Goal: Task Accomplishment & Management: Use online tool/utility

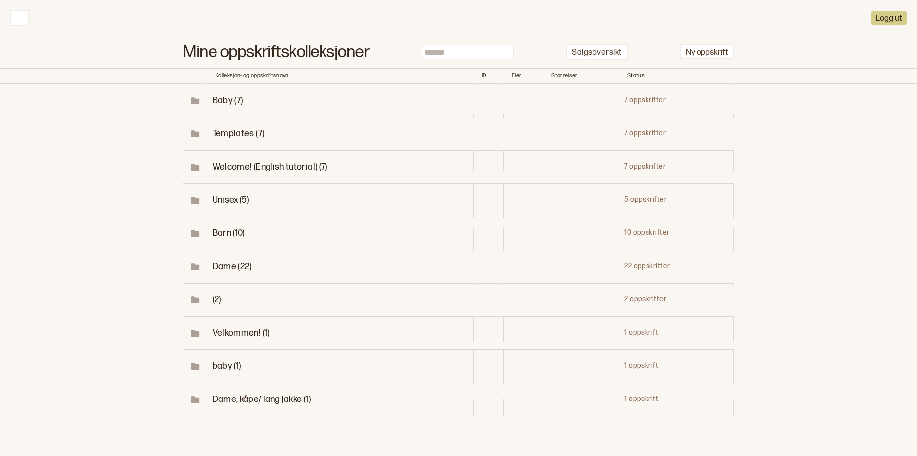
click at [219, 271] on span "Dame (22)" at bounding box center [232, 266] width 39 height 10
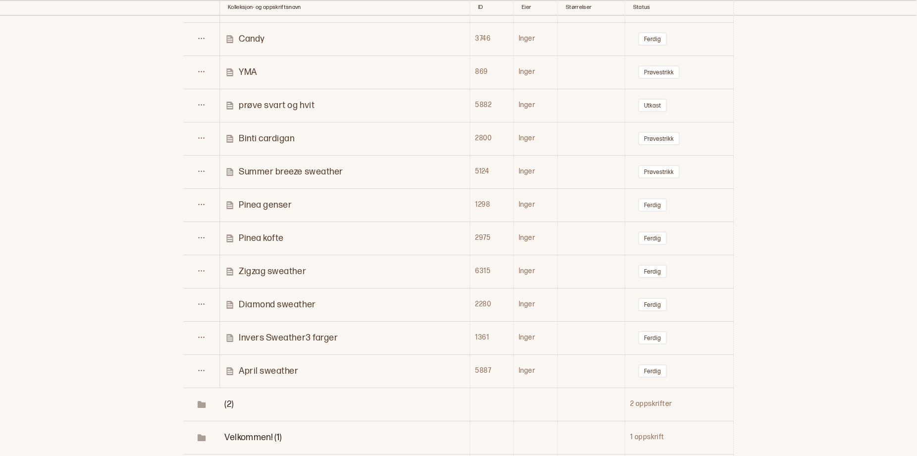
scroll to position [647, 0]
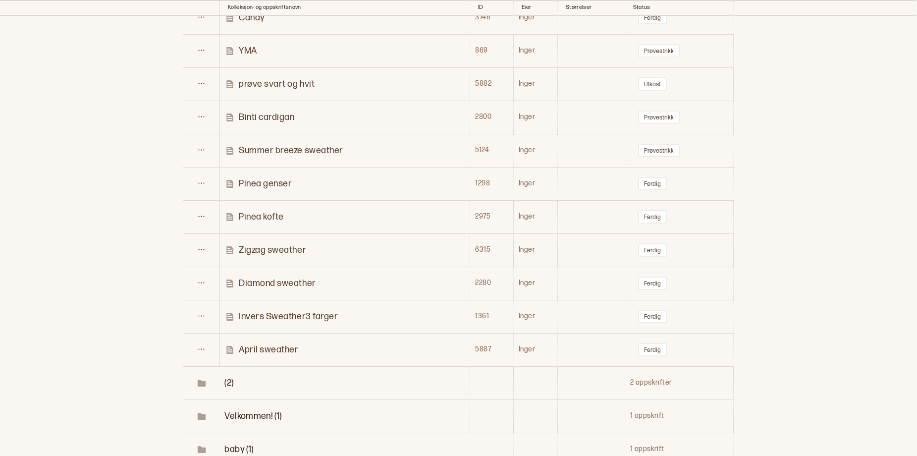
click at [297, 167] on td "Summer breeze sweather" at bounding box center [344, 150] width 250 height 33
click at [296, 156] on p "Summer breeze sweather" at bounding box center [291, 150] width 105 height 11
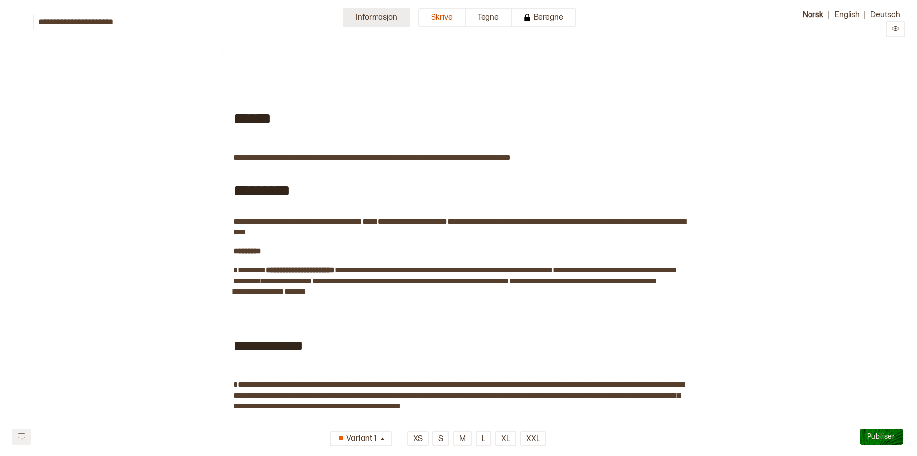
click at [355, 18] on button "Informasjon" at bounding box center [376, 17] width 67 height 19
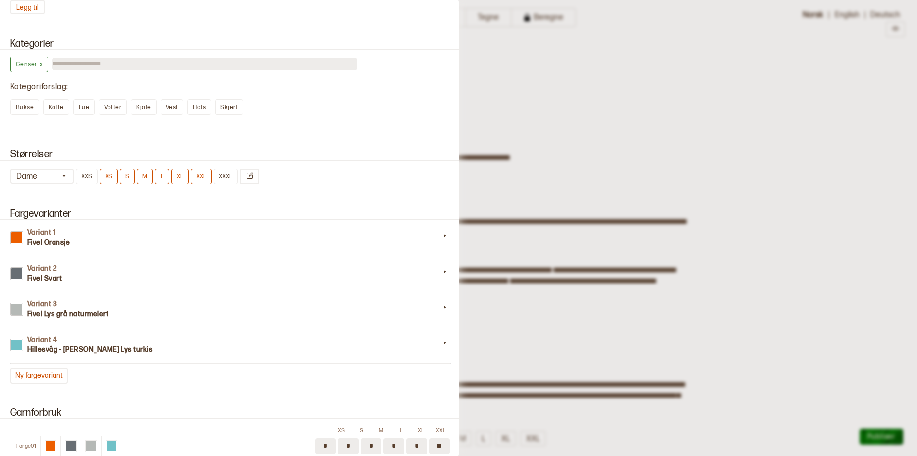
scroll to position [751, 0]
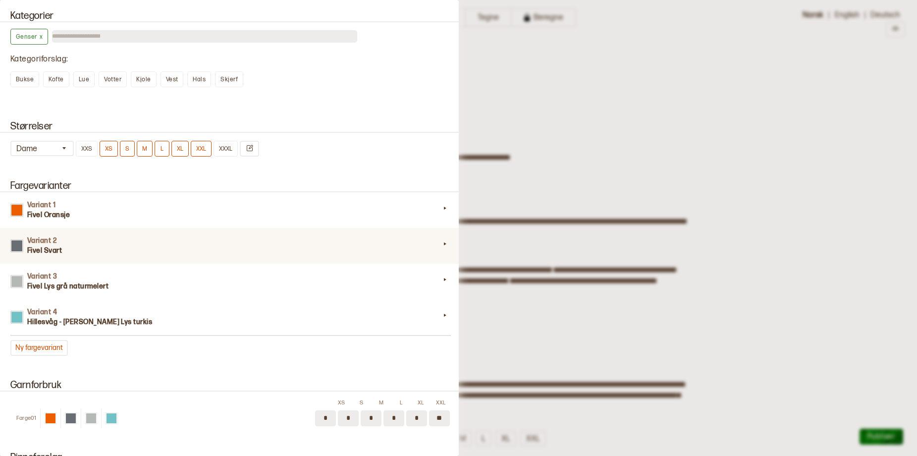
click at [49, 256] on h3 "Fivel Svart" at bounding box center [233, 251] width 413 height 10
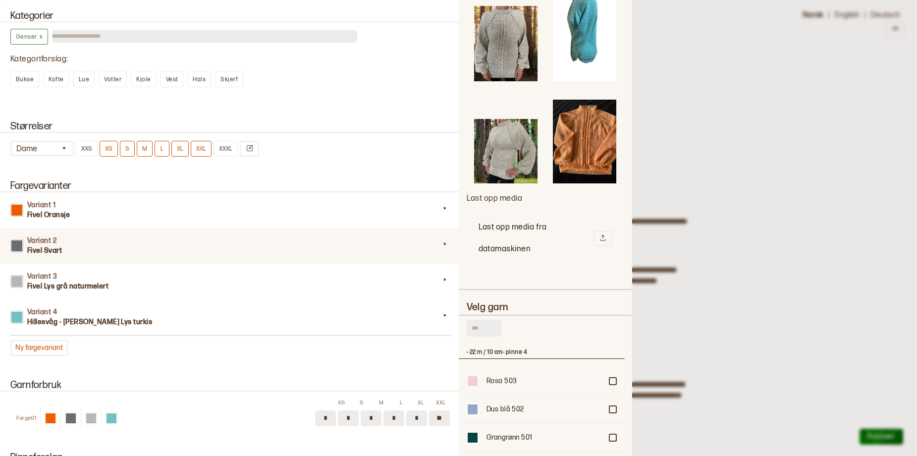
scroll to position [347, 0]
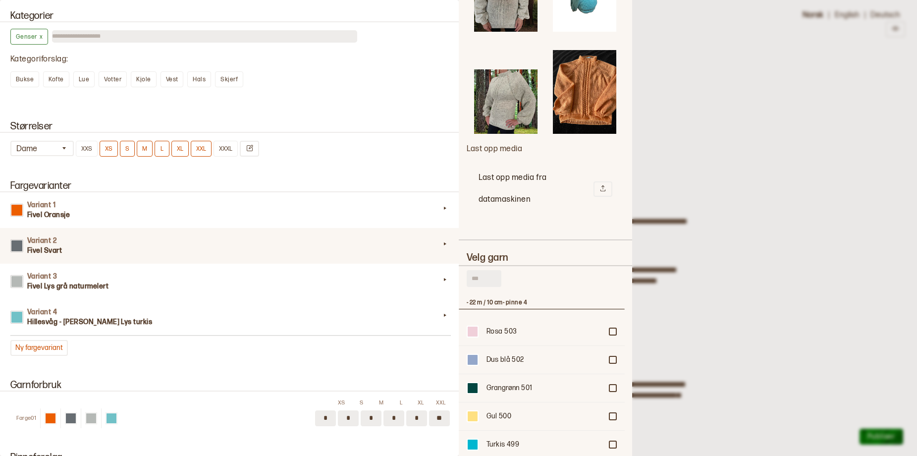
click at [478, 282] on input "text" at bounding box center [484, 278] width 35 height 17
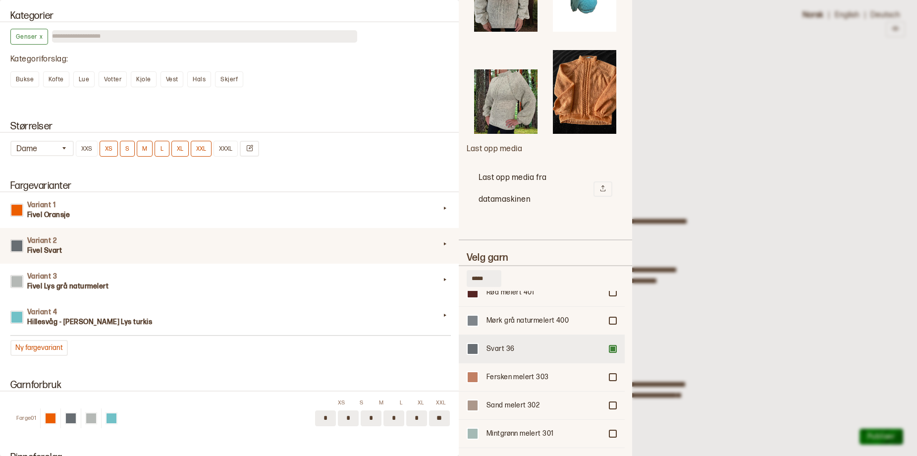
type input "*****"
click at [610, 346] on div at bounding box center [613, 349] width 6 height 6
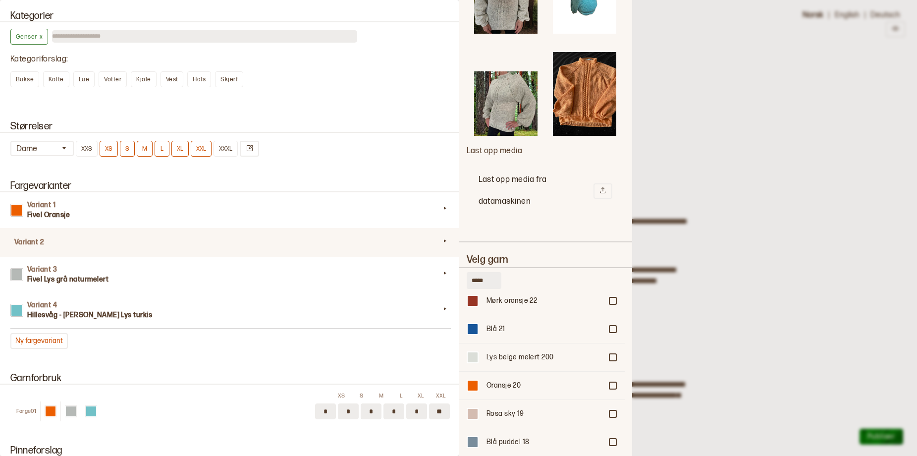
scroll to position [415, 0]
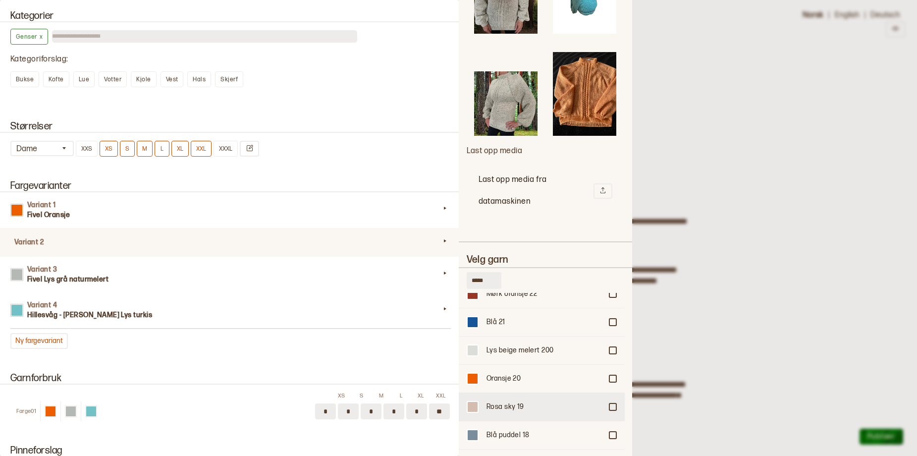
click at [610, 404] on div at bounding box center [613, 407] width 6 height 6
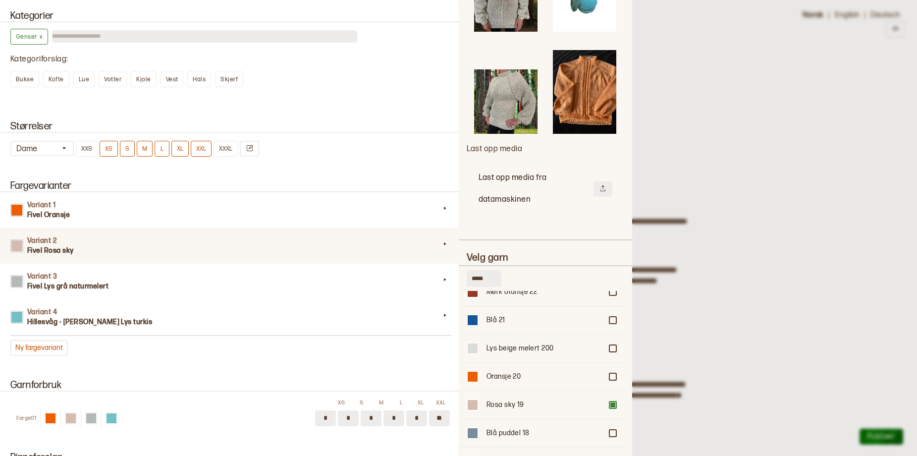
click at [599, 195] on button at bounding box center [602, 188] width 19 height 15
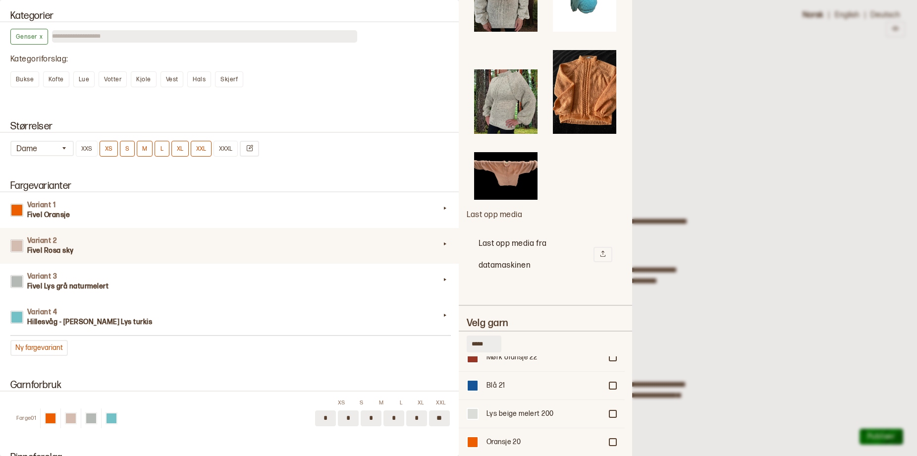
click at [514, 187] on img at bounding box center [505, 175] width 63 height 47
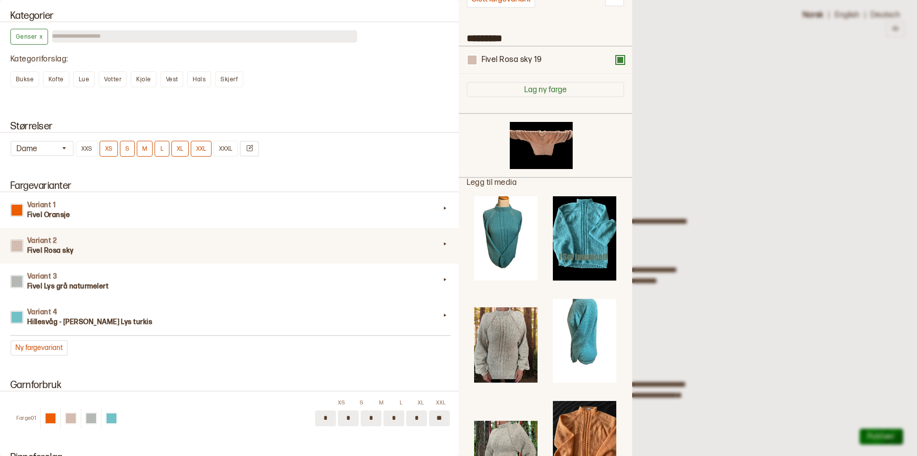
scroll to position [88, 0]
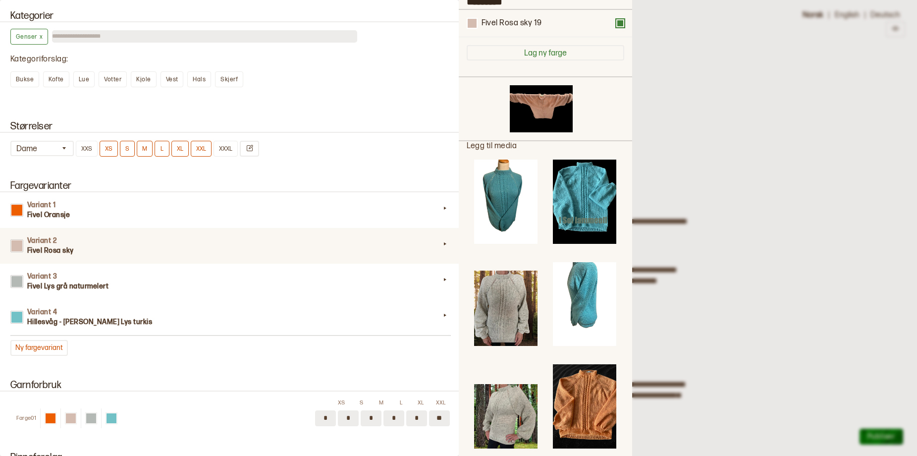
click at [824, 196] on div at bounding box center [458, 228] width 917 height 456
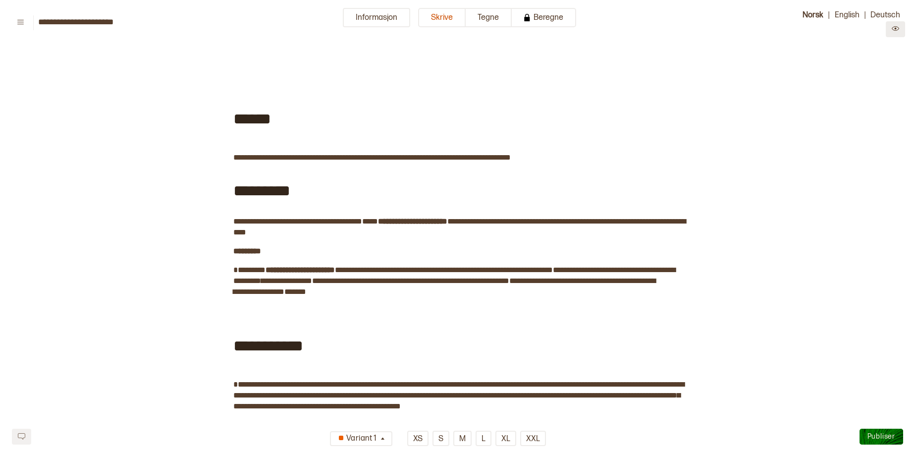
click at [896, 32] on icon "Preview" at bounding box center [895, 28] width 7 height 7
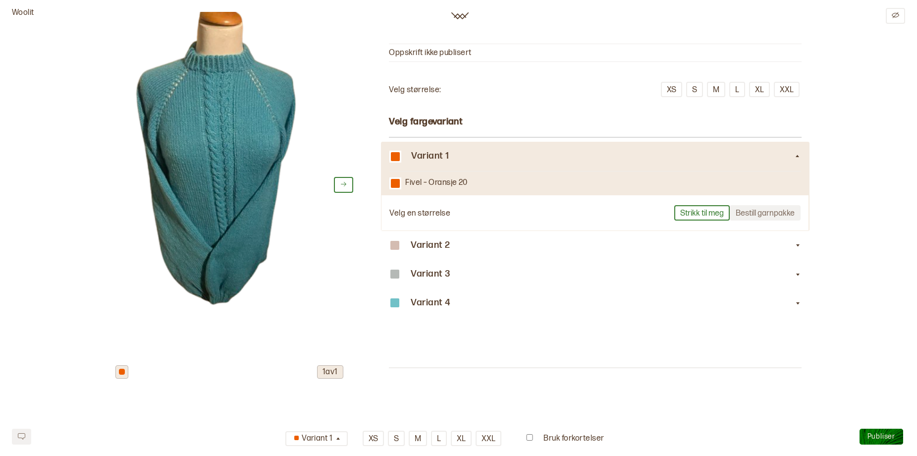
scroll to position [143, 0]
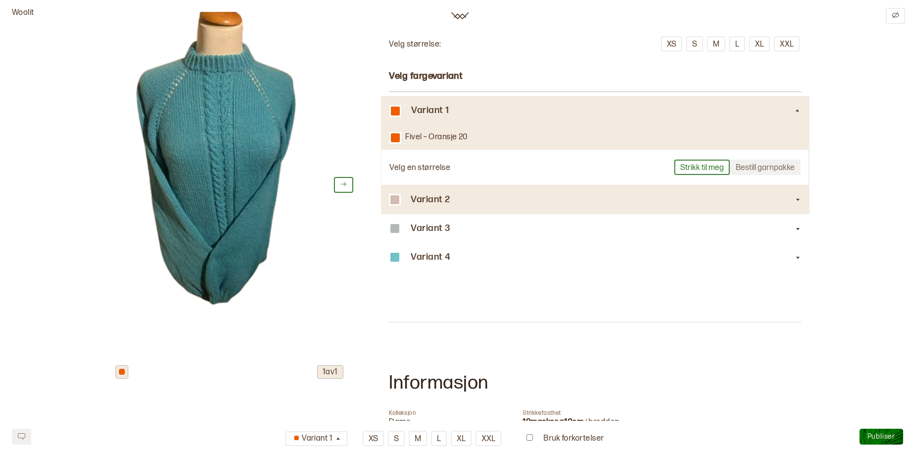
click at [430, 205] on h3 "Variant 2" at bounding box center [602, 200] width 383 height 10
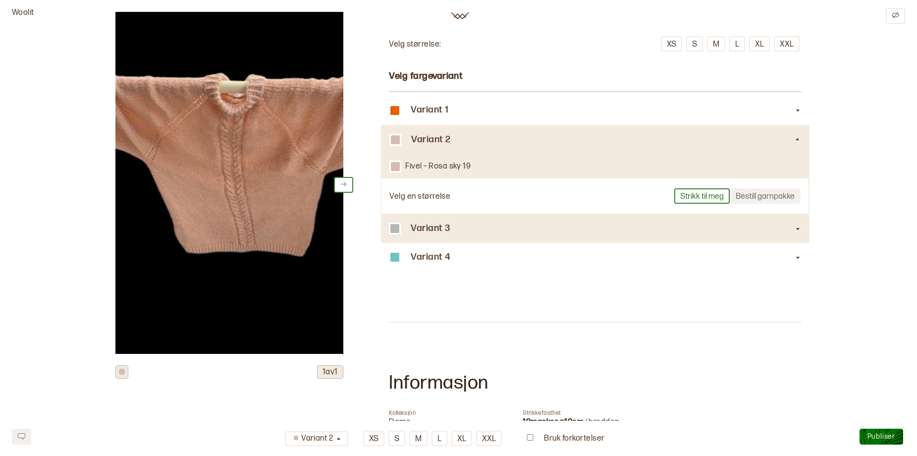
click at [428, 234] on h3 "Variant 3" at bounding box center [602, 228] width 383 height 10
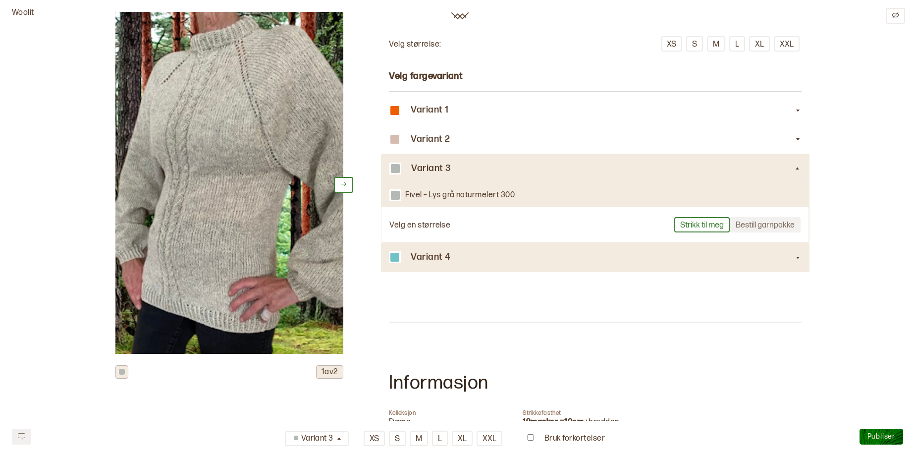
click at [420, 263] on h3 "Variant 4" at bounding box center [602, 257] width 383 height 10
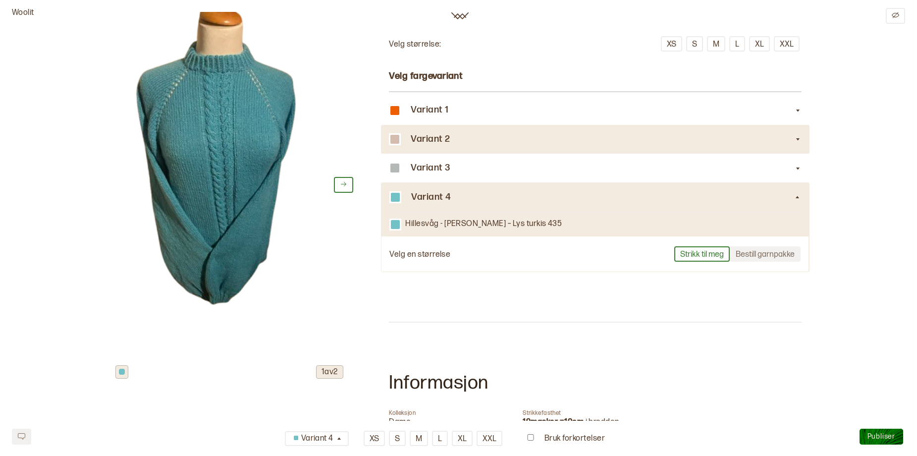
click at [449, 145] on h3 "Variant 2" at bounding box center [602, 139] width 383 height 10
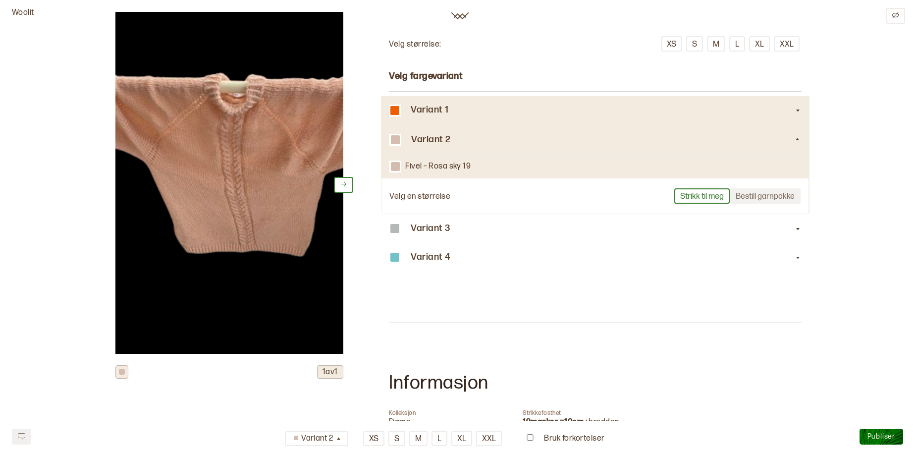
click at [446, 115] on h3 "Variant 1" at bounding box center [602, 110] width 383 height 10
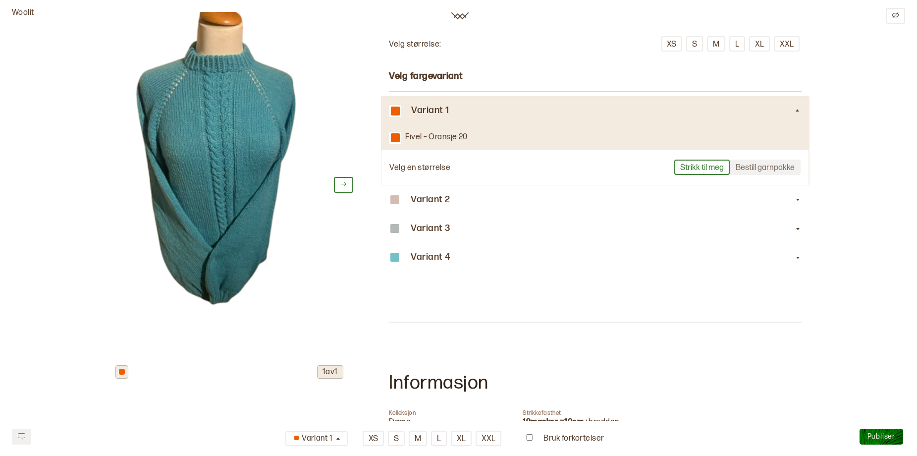
scroll to position [0, 0]
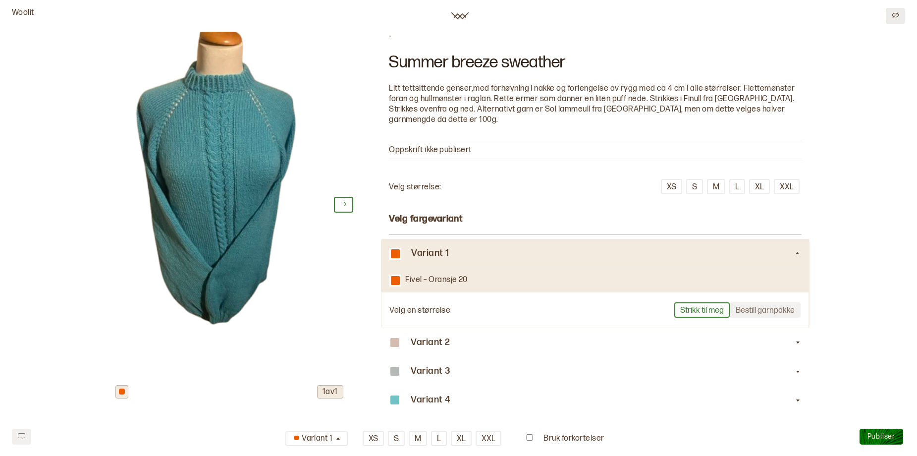
click at [898, 19] on icon "Edit" at bounding box center [895, 14] width 7 height 7
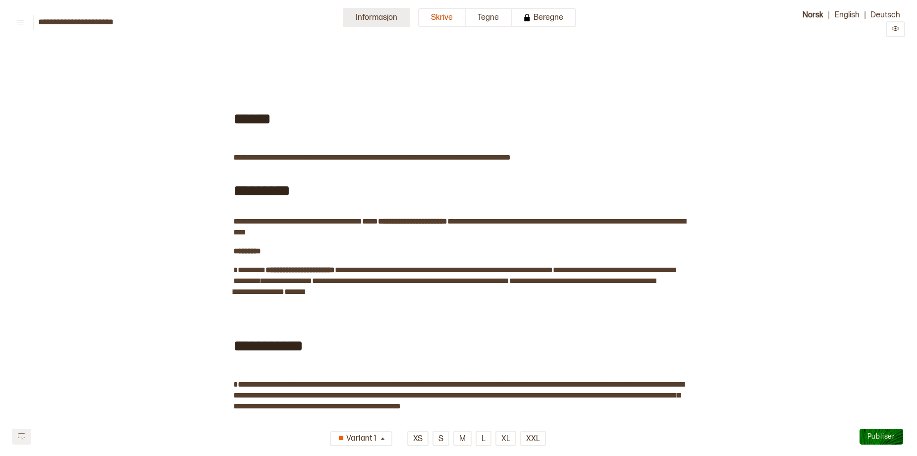
click at [358, 22] on button "Informasjon" at bounding box center [376, 17] width 67 height 19
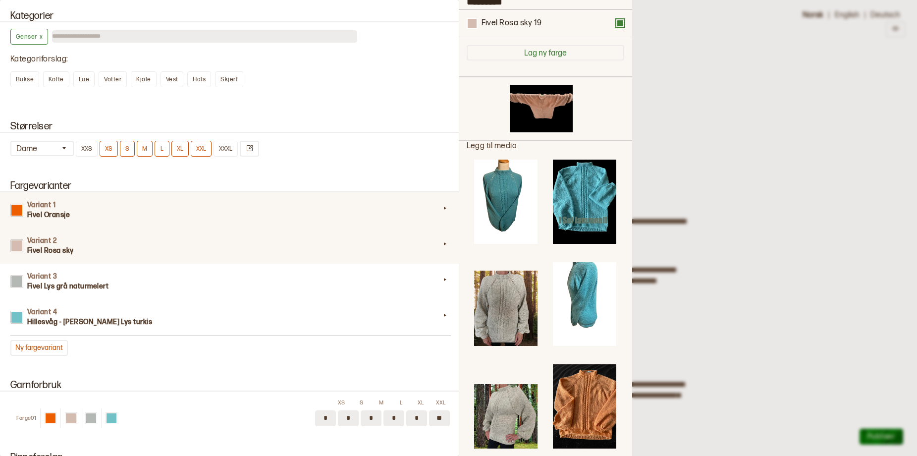
click at [45, 220] on h3 "Fivel Oransje" at bounding box center [233, 215] width 413 height 10
type input "*********"
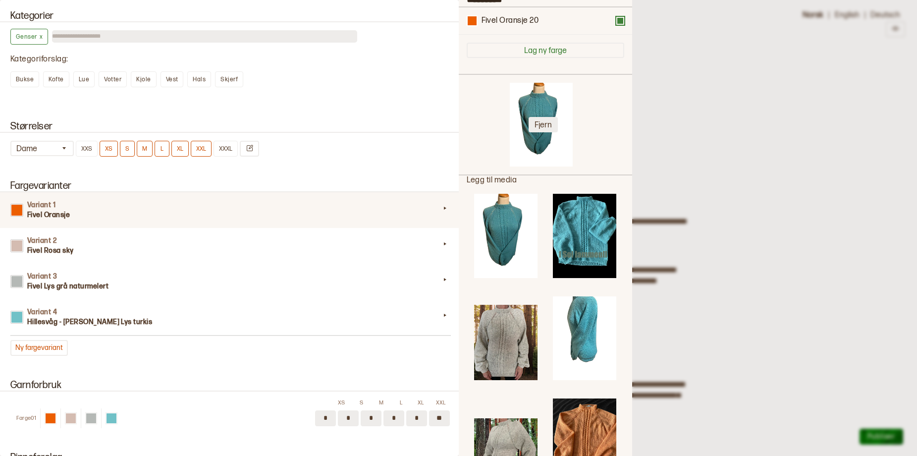
click at [550, 132] on button "Fjern" at bounding box center [543, 124] width 29 height 15
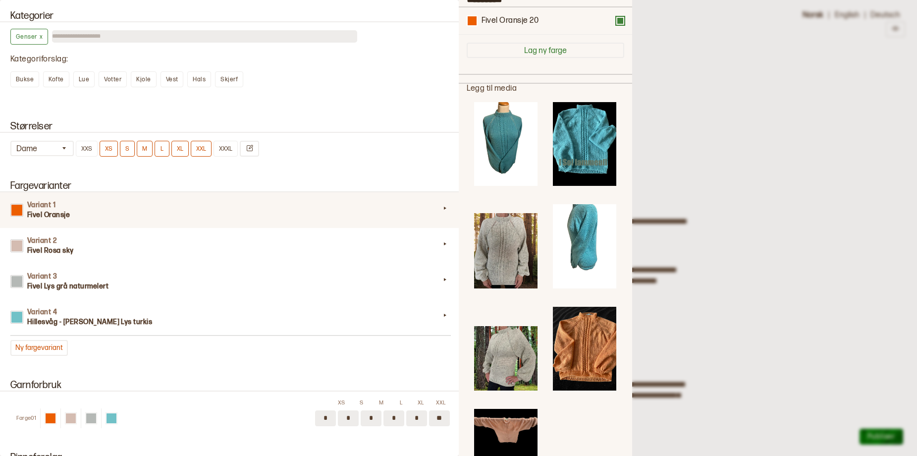
drag, startPoint x: 739, startPoint y: 196, endPoint x: 746, endPoint y: 196, distance: 6.4
click at [746, 196] on div at bounding box center [458, 228] width 917 height 456
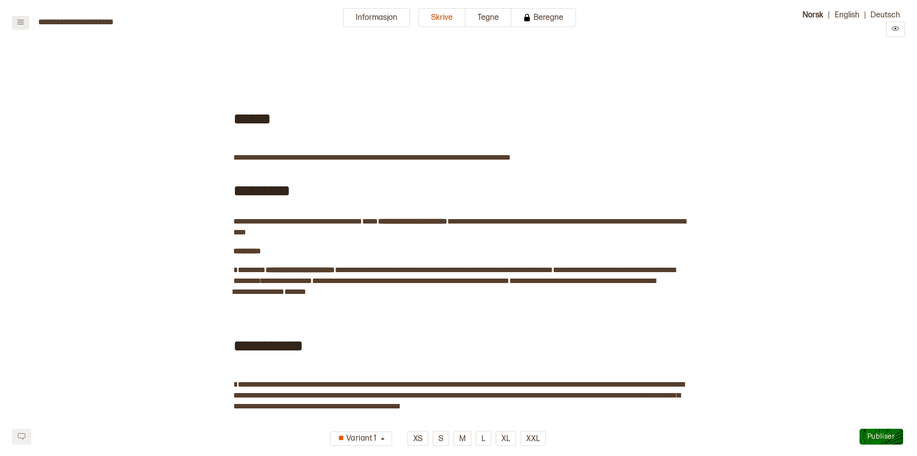
click at [23, 20] on button at bounding box center [20, 23] width 17 height 14
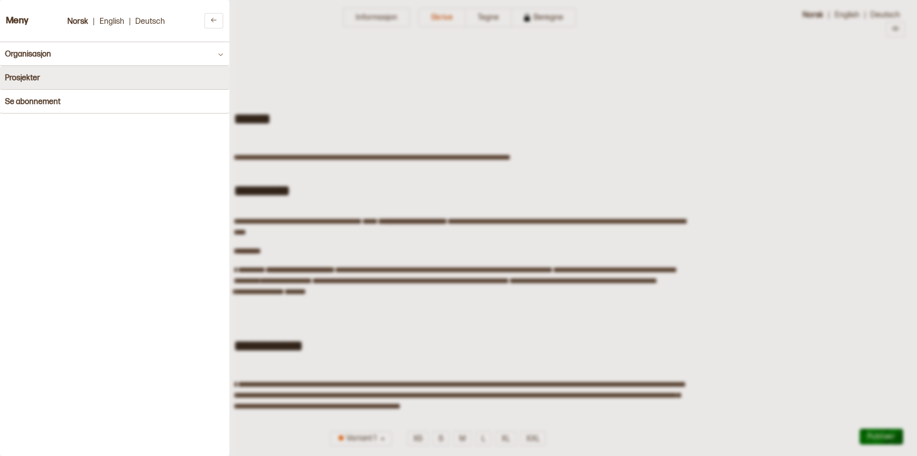
click at [32, 74] on h4 "Prosjekter" at bounding box center [22, 77] width 35 height 9
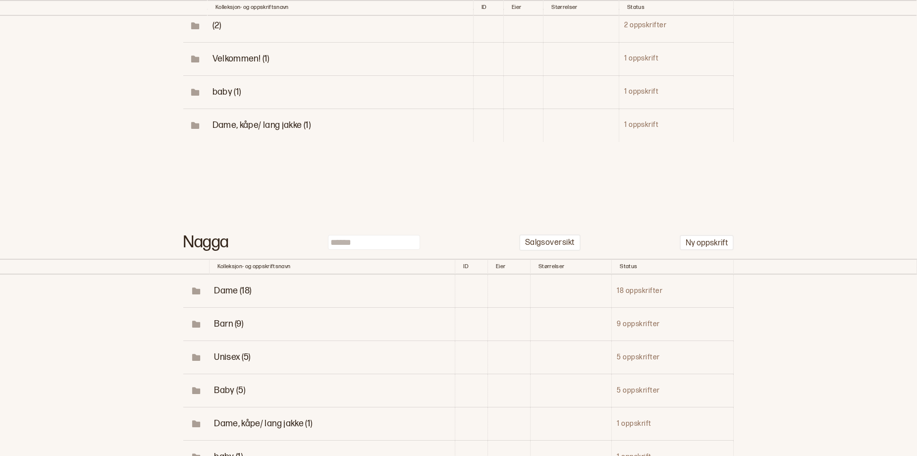
scroll to position [286, 0]
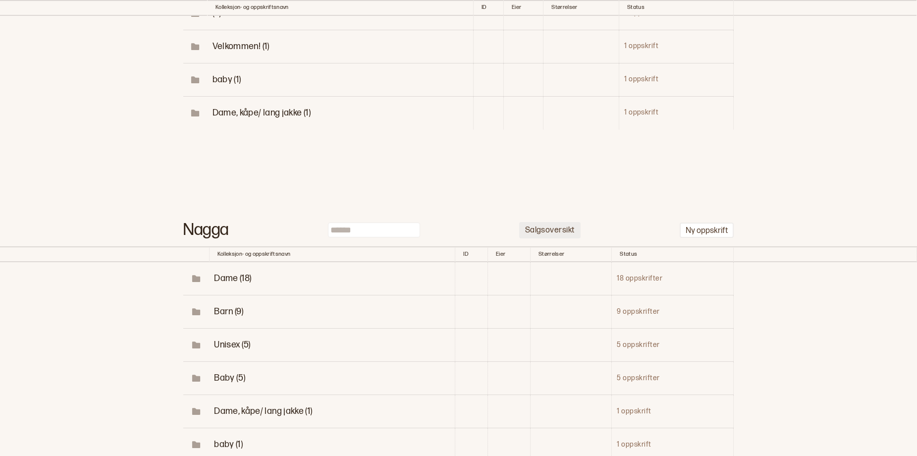
click at [540, 236] on p "Salgsoversikt" at bounding box center [550, 230] width 50 height 10
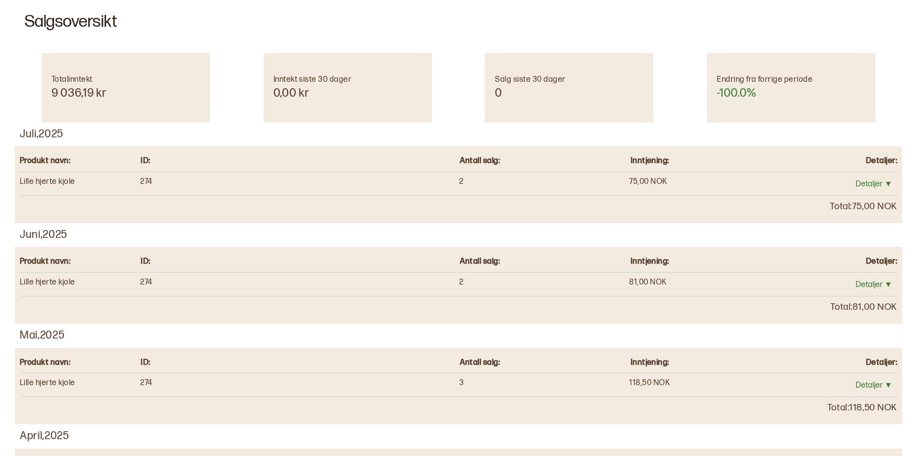
scroll to position [44, 0]
